Goal: Information Seeking & Learning: Check status

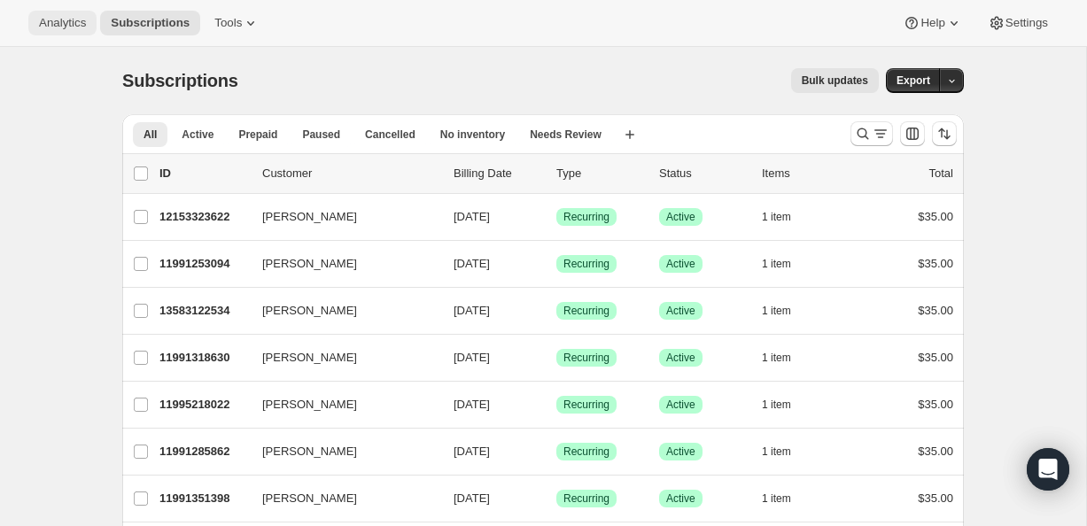
click at [59, 22] on span "Analytics" at bounding box center [62, 23] width 47 height 14
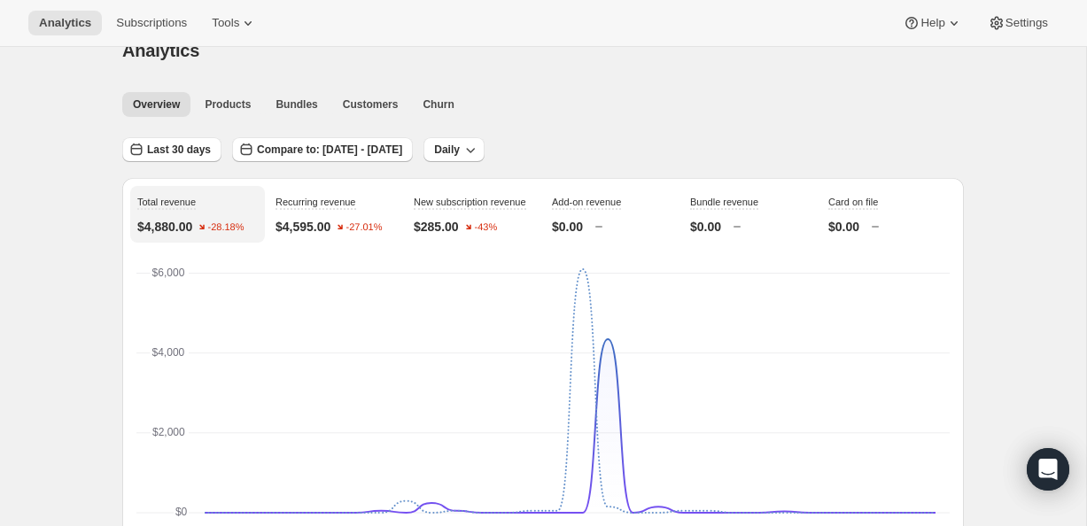
scroll to position [35, 0]
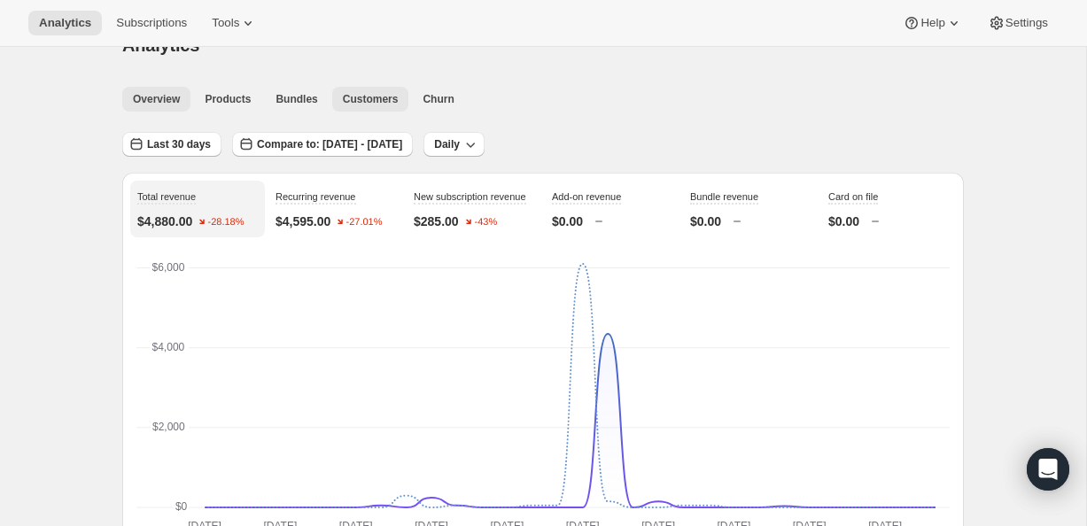
click at [375, 98] on span "Customers" at bounding box center [371, 99] width 56 height 14
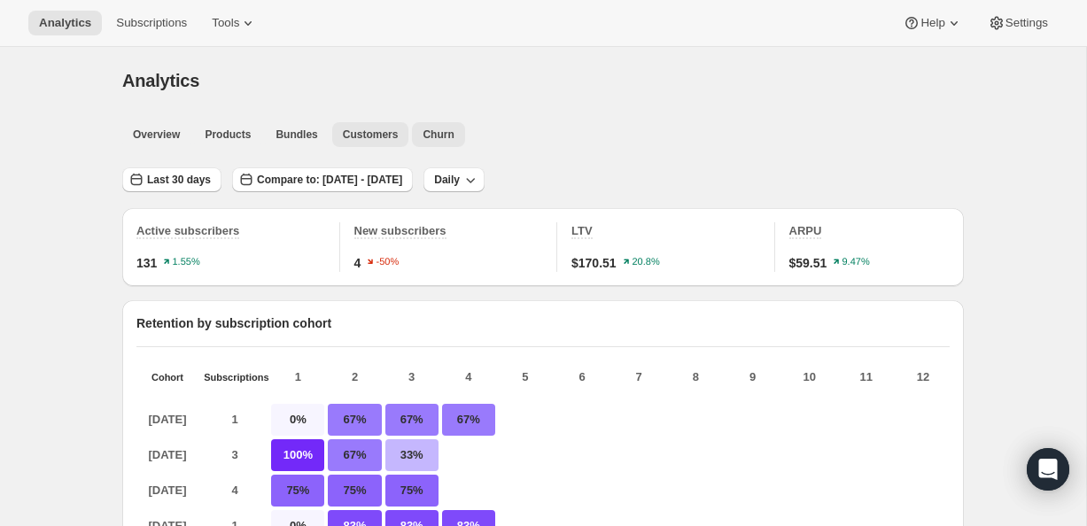
click at [437, 129] on span "Churn" at bounding box center [437, 135] width 31 height 14
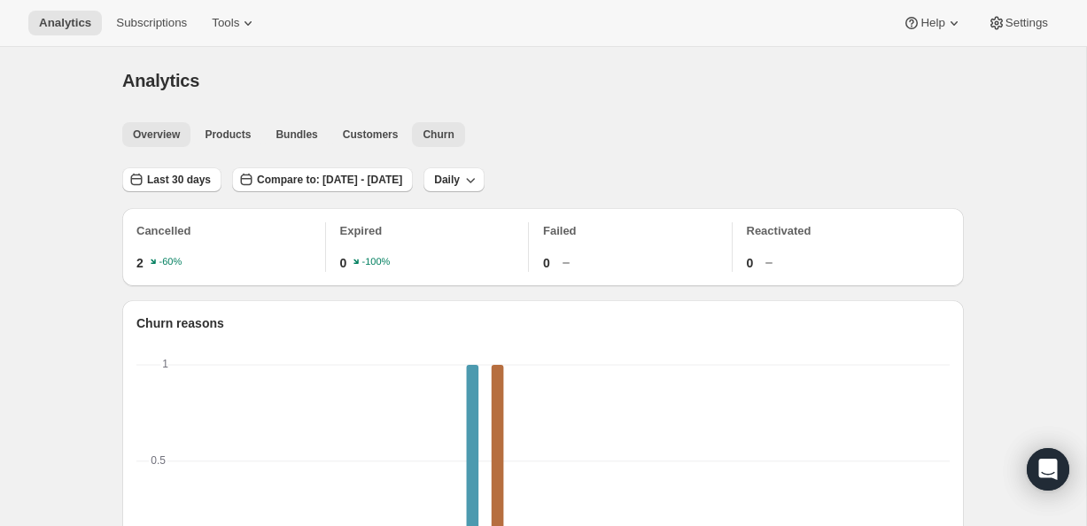
click at [163, 141] on span "Overview" at bounding box center [156, 135] width 47 height 14
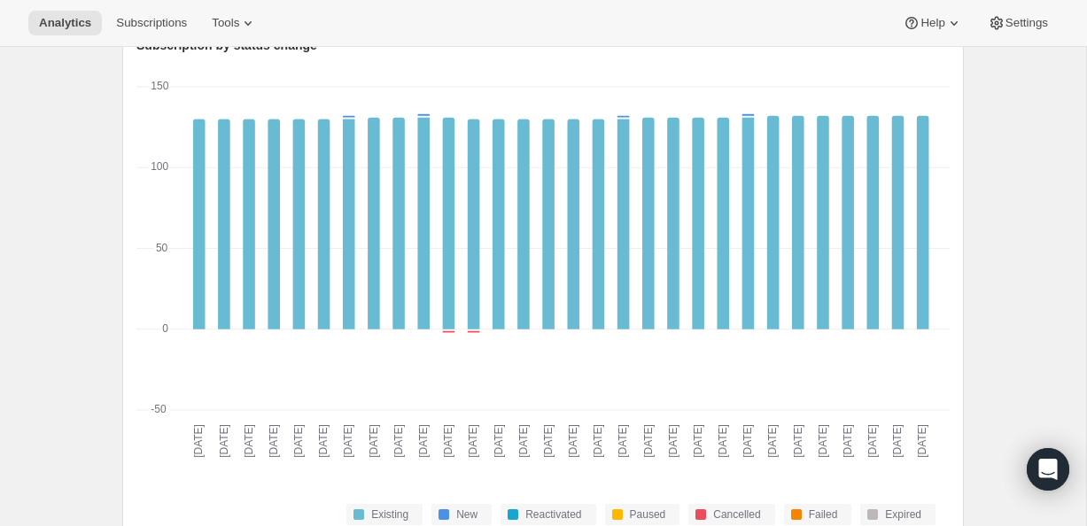
scroll to position [732, 0]
